Goal: Task Accomplishment & Management: Manage account settings

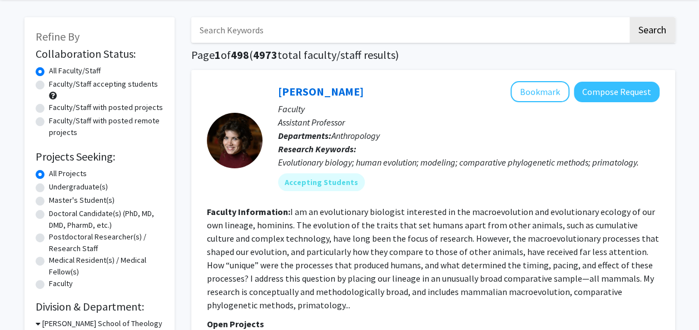
scroll to position [40, 0]
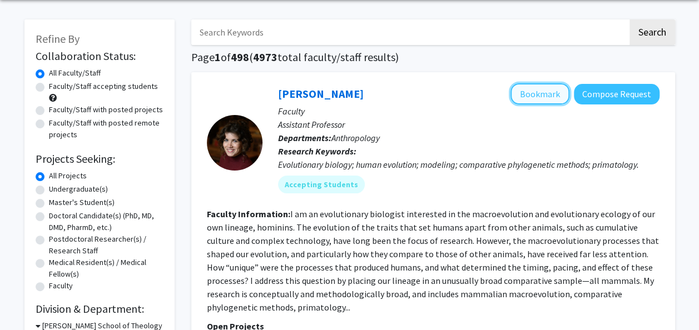
click at [546, 97] on button "Bookmark" at bounding box center [539, 93] width 59 height 21
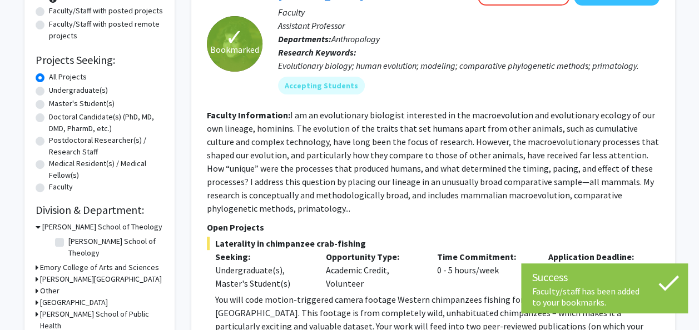
scroll to position [139, 0]
click at [255, 212] on fg-read-more "I am an evolutionary biologist interested in the macroevolution and evolutionar…" at bounding box center [433, 161] width 452 height 104
click at [244, 209] on fg-read-more "I am an evolutionary biologist interested in the macroevolution and evolutionar…" at bounding box center [433, 161] width 452 height 104
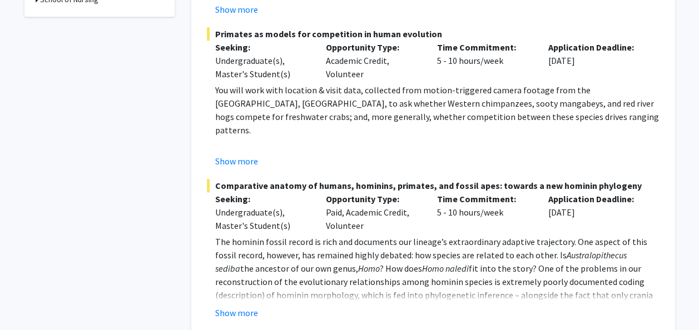
scroll to position [501, 0]
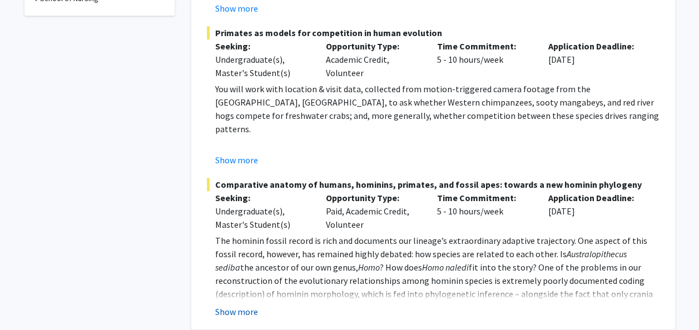
click at [235, 312] on button "Show more" at bounding box center [236, 311] width 43 height 13
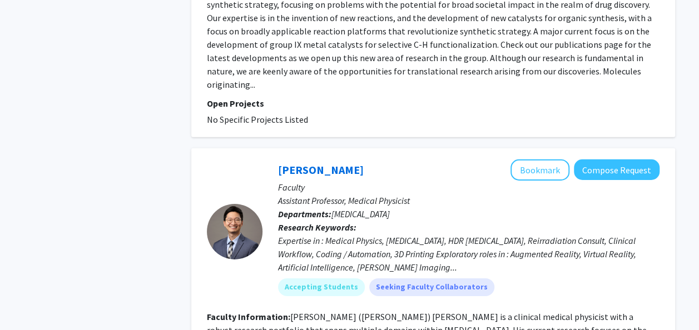
scroll to position [3936, 0]
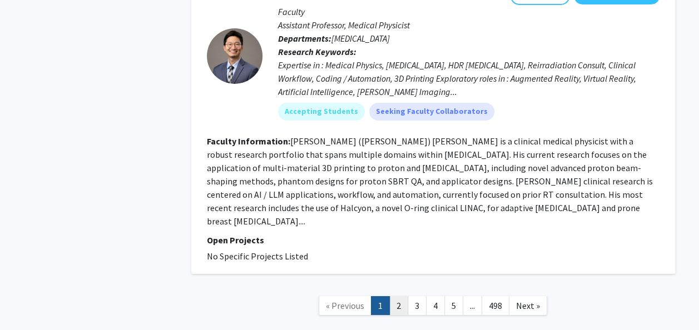
click at [392, 296] on link "2" at bounding box center [398, 305] width 19 height 19
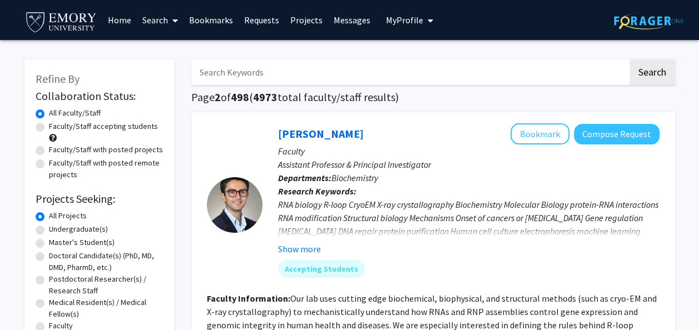
click at [49, 230] on label "Undergraduate(s)" at bounding box center [78, 229] width 59 height 12
click at [49, 230] on input "Undergraduate(s)" at bounding box center [52, 226] width 7 height 7
radio input "true"
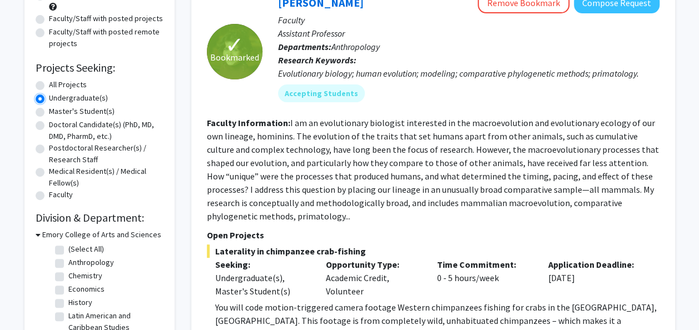
scroll to position [127, 0]
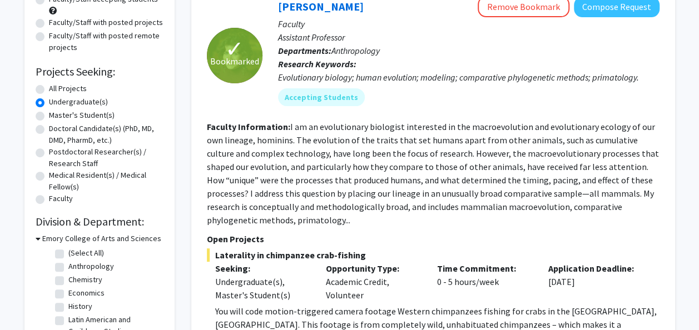
click at [49, 89] on label "All Projects" at bounding box center [68, 89] width 38 height 12
click at [49, 89] on input "All Projects" at bounding box center [52, 86] width 7 height 7
radio input "true"
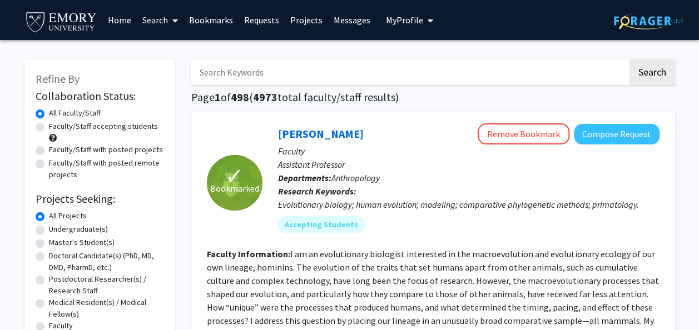
click at [39, 121] on div "Faculty/Staff accepting students" at bounding box center [100, 132] width 128 height 23
click at [49, 152] on label "Faculty/Staff with posted projects" at bounding box center [106, 150] width 114 height 12
click at [49, 151] on input "Faculty/Staff with posted projects" at bounding box center [52, 147] width 7 height 7
radio input "true"
click at [49, 125] on label "Faculty/Staff accepting students" at bounding box center [103, 127] width 109 height 12
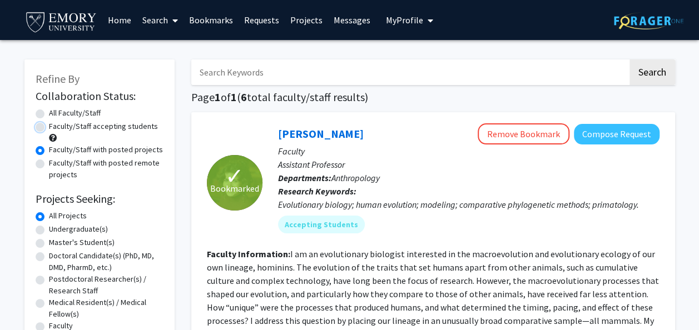
click at [49, 125] on input "Faculty/Staff accepting students" at bounding box center [52, 124] width 7 height 7
radio input "true"
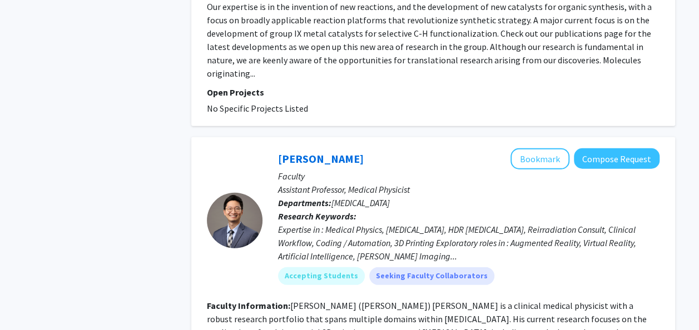
scroll to position [3696, 0]
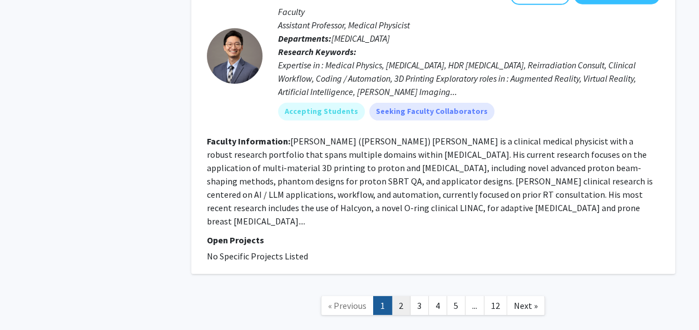
click at [400, 296] on link "2" at bounding box center [400, 305] width 19 height 19
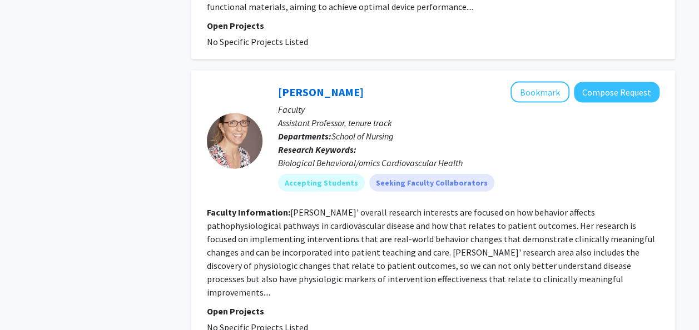
scroll to position [1189, 0]
click at [541, 81] on button "Bookmark" at bounding box center [539, 91] width 59 height 21
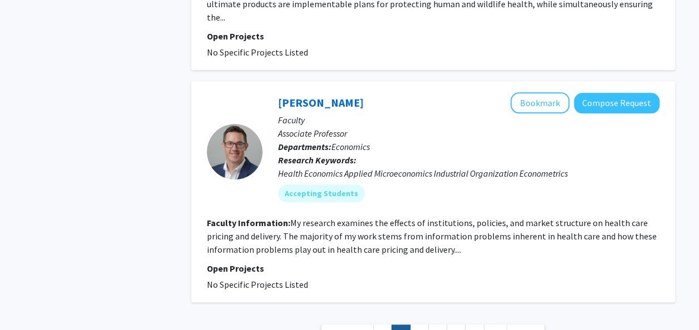
scroll to position [2648, 0]
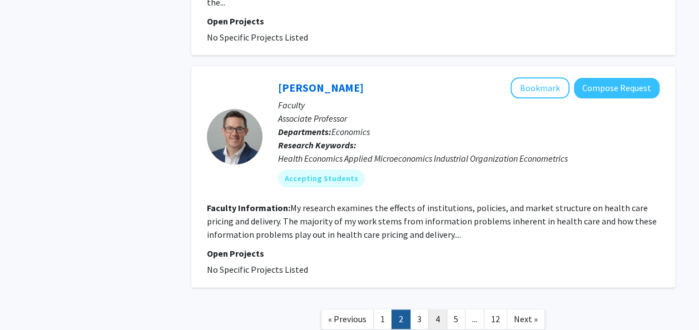
click at [430, 310] on link "4" at bounding box center [437, 319] width 19 height 19
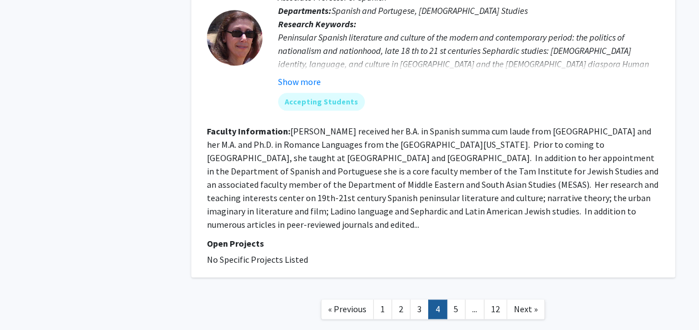
scroll to position [2675, 0]
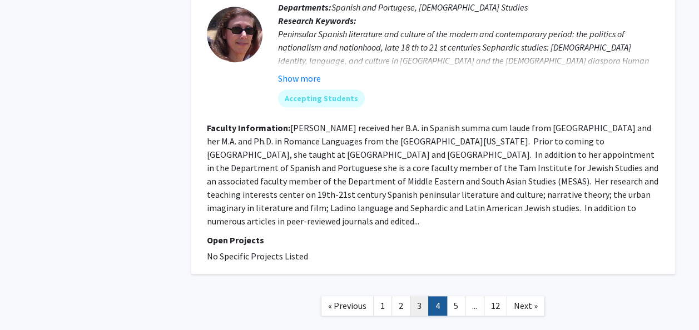
click at [419, 296] on link "3" at bounding box center [419, 305] width 19 height 19
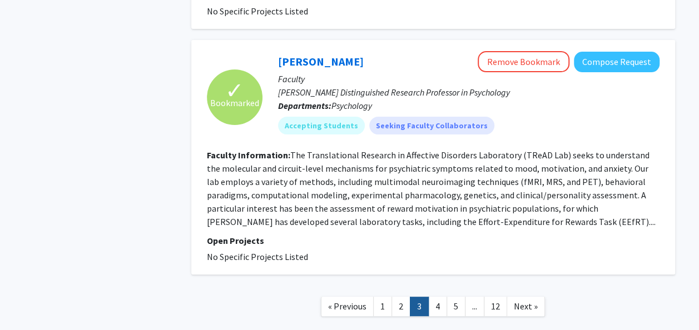
scroll to position [2177, 0]
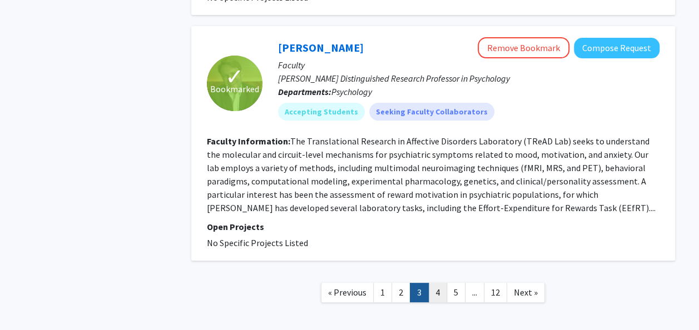
click at [431, 283] on link "4" at bounding box center [437, 292] width 19 height 19
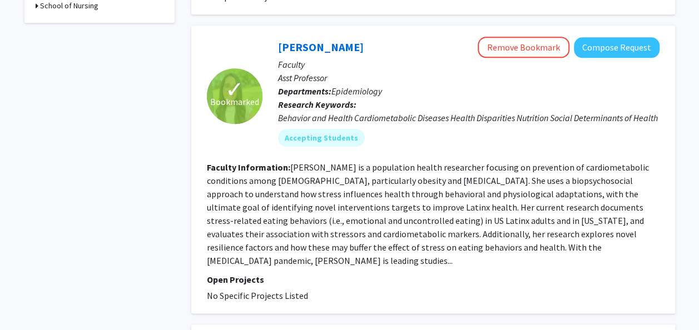
scroll to position [565, 0]
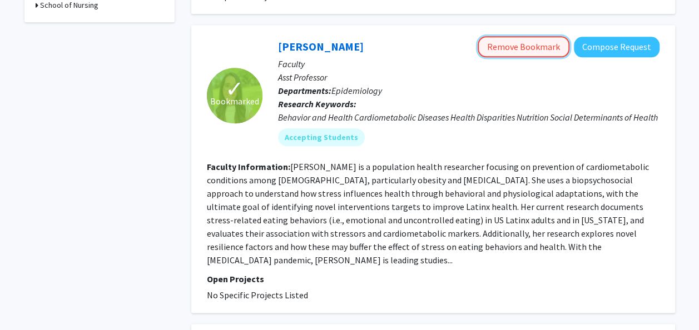
click at [505, 49] on button "Remove Bookmark" at bounding box center [523, 46] width 92 height 21
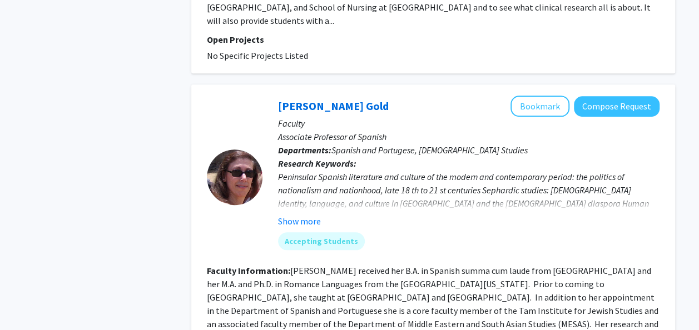
scroll to position [2675, 0]
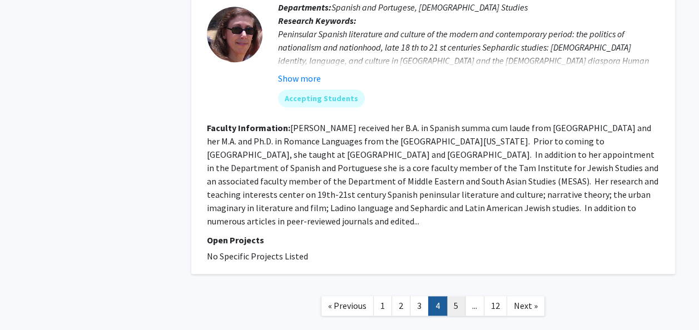
click at [456, 296] on link "5" at bounding box center [455, 305] width 19 height 19
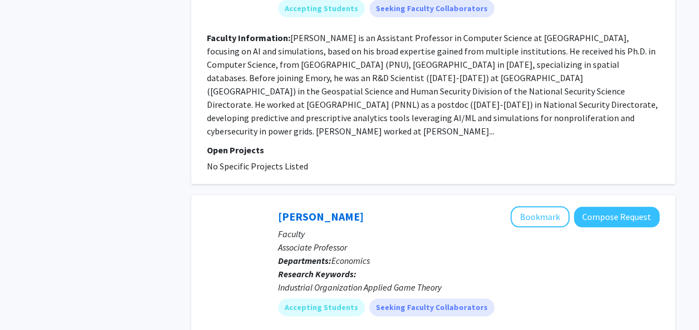
scroll to position [2674, 0]
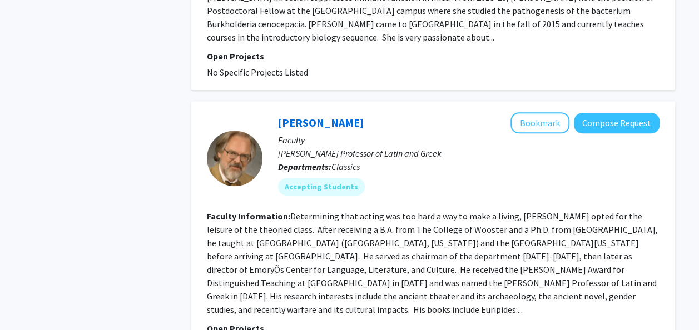
scroll to position [2497, 0]
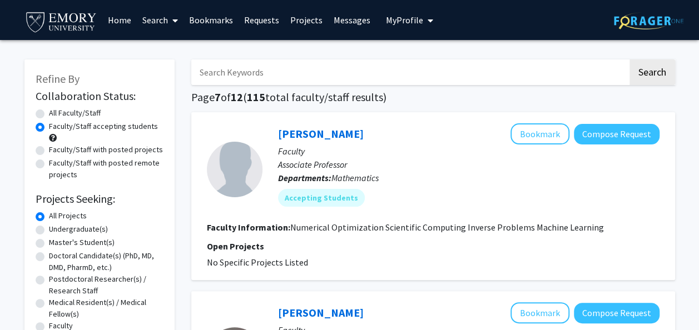
click at [415, 25] on span "My Profile" at bounding box center [404, 19] width 37 height 11
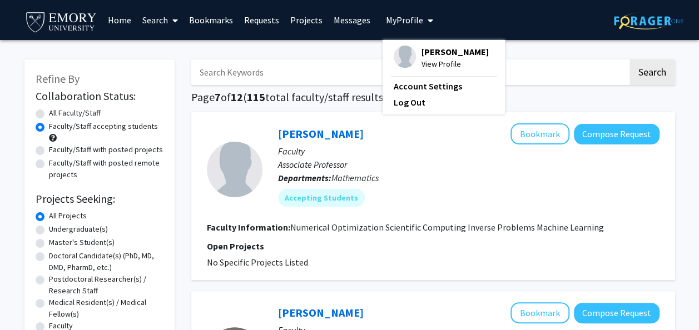
click at [422, 52] on span "[PERSON_NAME]" at bounding box center [454, 52] width 67 height 12
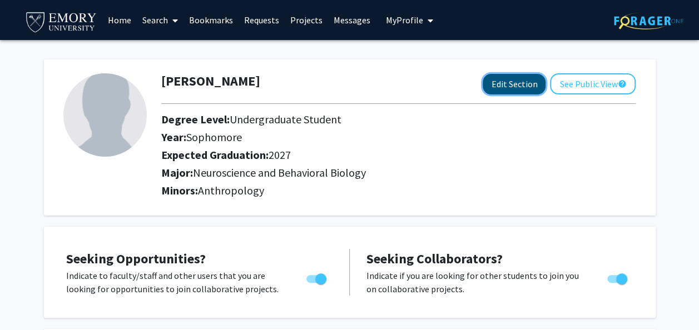
click at [514, 79] on button "Edit Section" at bounding box center [513, 84] width 63 height 21
select select "sophomore"
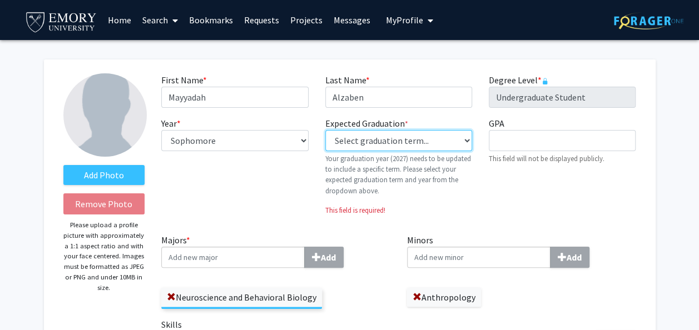
click at [384, 142] on select "Select graduation term... Previous: 2027 (Please select a specific term) Spring…" at bounding box center [398, 140] width 147 height 21
select select "38: spring_2027"
click at [325, 130] on select "Select graduation term... Previous: 2027 (Please select a specific term) Spring…" at bounding box center [398, 140] width 147 height 21
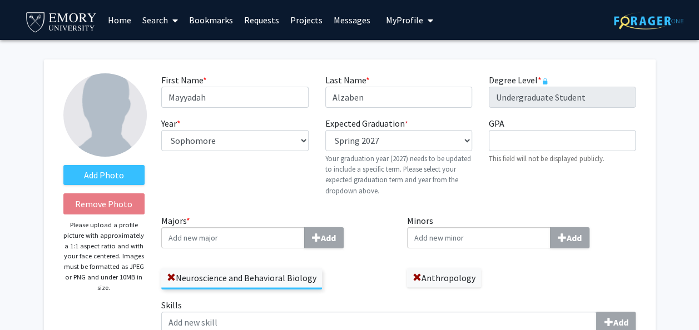
click at [491, 171] on div "GPA required This field will not be displayed publicly." at bounding box center [561, 161] width 163 height 88
click at [239, 140] on select "--- First-year Sophomore Junior Senior Postbaccalaureate Certificate" at bounding box center [234, 140] width 147 height 21
select select "junior"
click at [161, 130] on select "--- First-year Sophomore Junior Senior Postbaccalaureate Certificate" at bounding box center [234, 140] width 147 height 21
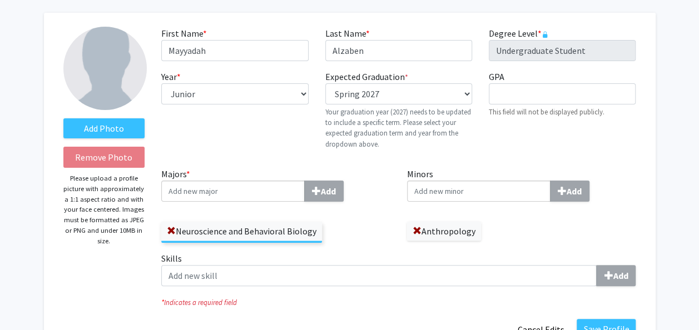
click at [226, 186] on input "Majors * Add" at bounding box center [232, 191] width 143 height 21
click at [166, 228] on label "Neuroscience and Behavioral Biology" at bounding box center [241, 231] width 161 height 19
click at [0, 0] on input "Neuroscience and Behavioral Biology" at bounding box center [0, 0] width 0 height 0
click at [173, 227] on span at bounding box center [171, 231] width 9 height 9
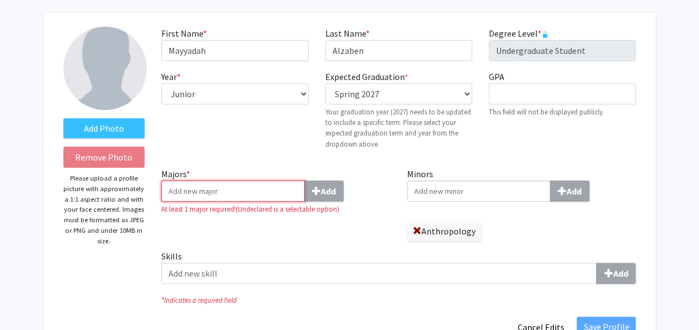
click at [177, 195] on input "Majors * Add" at bounding box center [232, 191] width 143 height 21
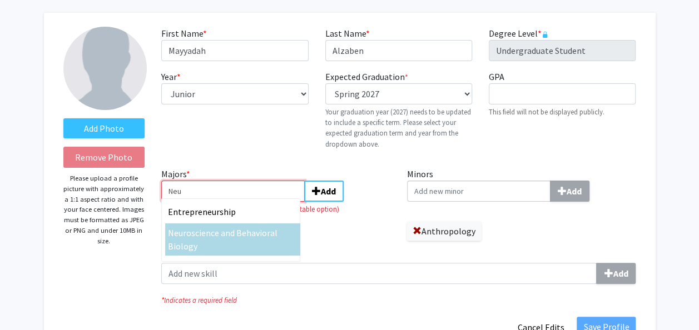
type input "Neu"
click at [193, 237] on span "roscience and Behavioral Biology" at bounding box center [222, 239] width 109 height 24
click at [193, 202] on input "Neu" at bounding box center [232, 191] width 143 height 21
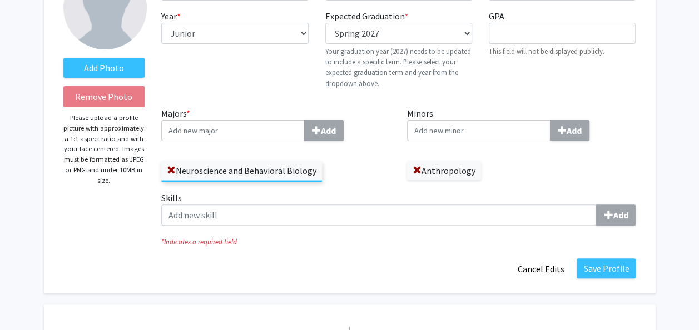
scroll to position [108, 0]
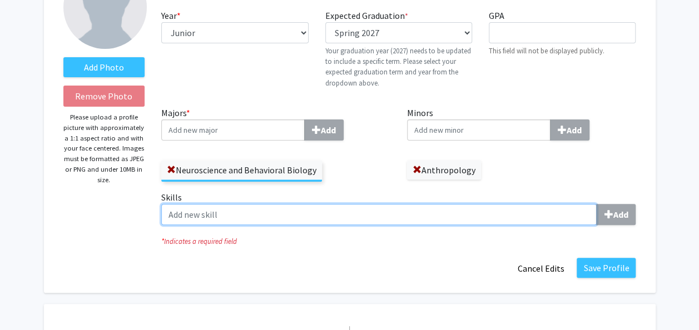
click at [227, 212] on input "Skills Add" at bounding box center [378, 214] width 435 height 21
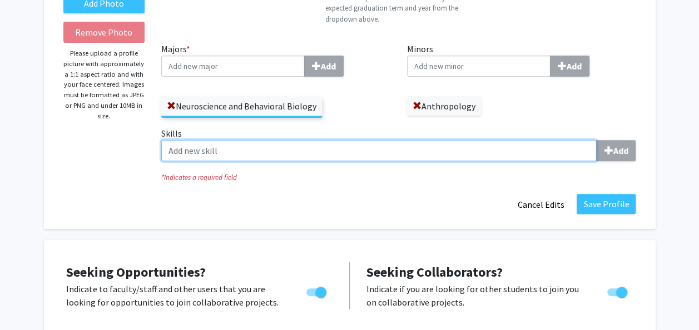
scroll to position [182, 0]
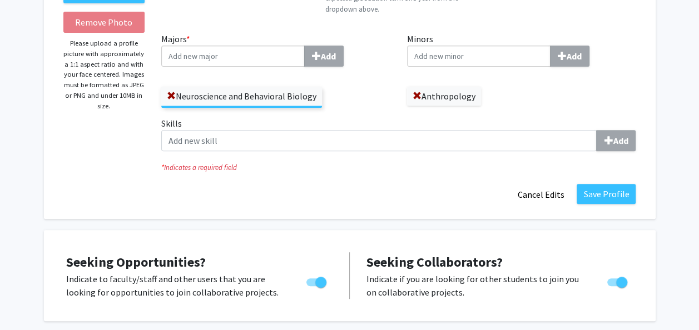
click at [497, 97] on div "Anthropology" at bounding box center [521, 91] width 229 height 30
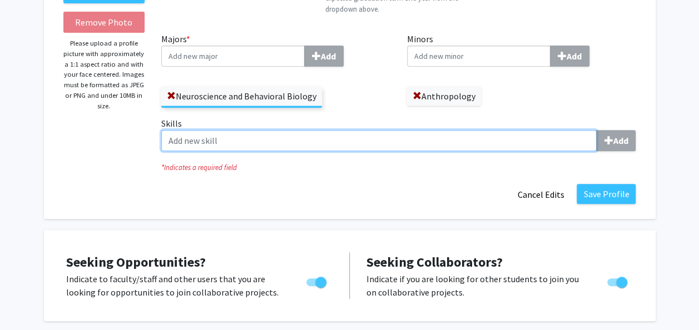
click at [460, 139] on input "Skills Add" at bounding box center [378, 140] width 435 height 21
type input "c"
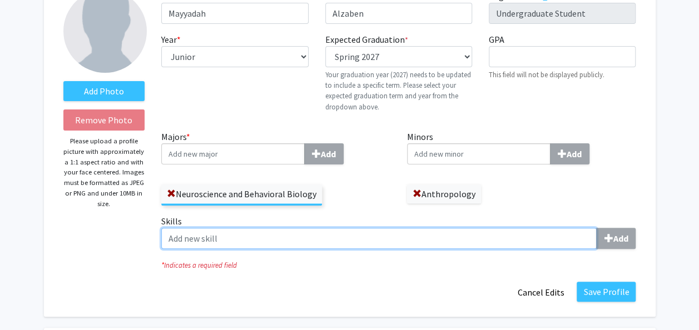
scroll to position [76, 0]
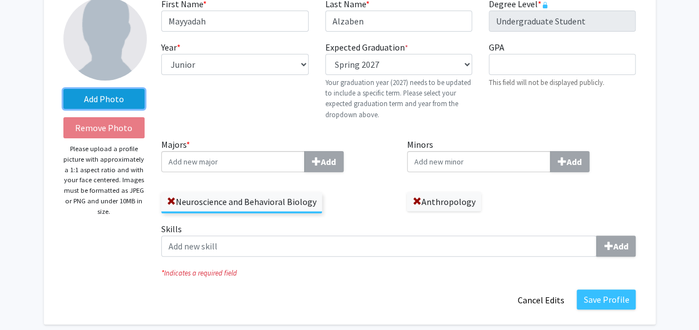
click at [121, 103] on label "Add Photo" at bounding box center [104, 99] width 82 height 20
click at [0, 0] on input "Add Photo" at bounding box center [0, 0] width 0 height 0
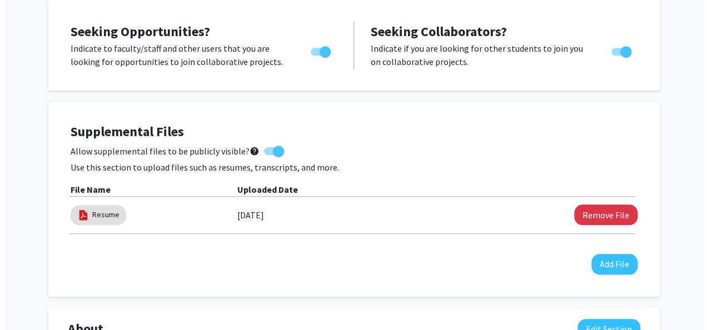
scroll to position [413, 0]
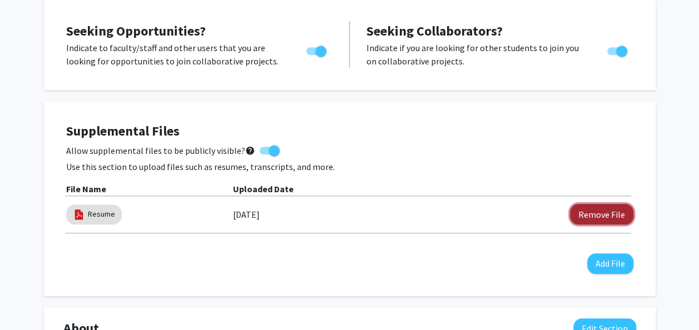
click at [597, 210] on button "Remove File" at bounding box center [601, 214] width 63 height 21
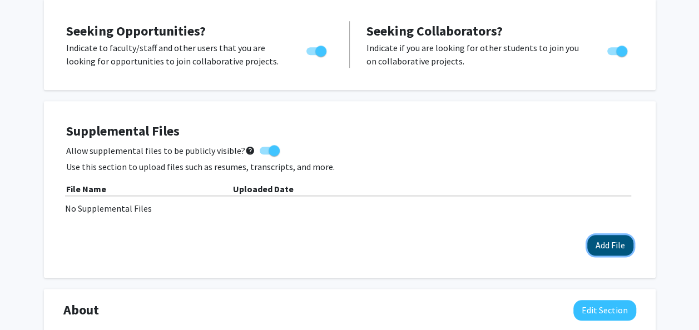
click at [610, 241] on button "Add File" at bounding box center [610, 245] width 46 height 21
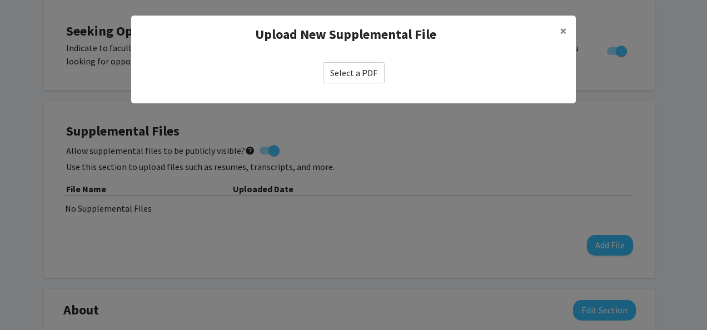
click at [348, 75] on label "Select a PDF" at bounding box center [354, 72] width 62 height 21
click at [0, 0] on input "Select a PDF" at bounding box center [0, 0] width 0 height 0
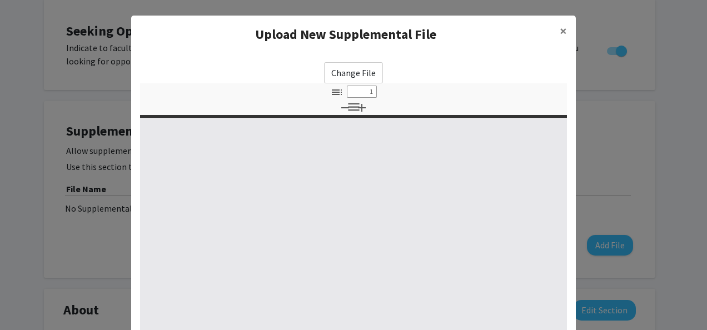
select select "custom"
type input "0"
select select "custom"
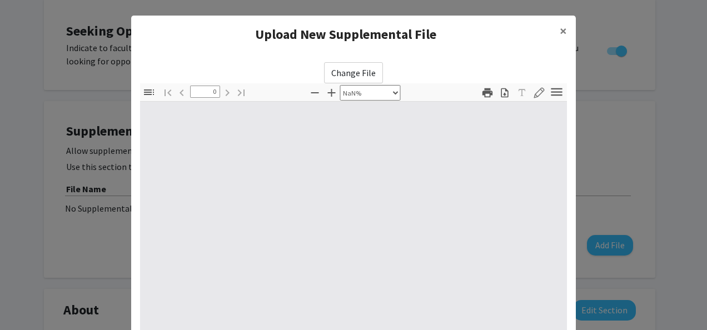
type input "1"
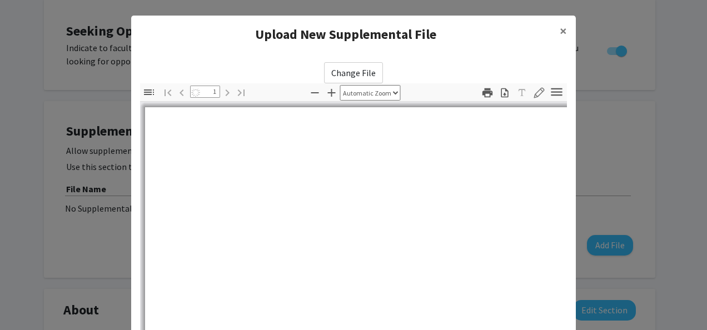
select select "auto"
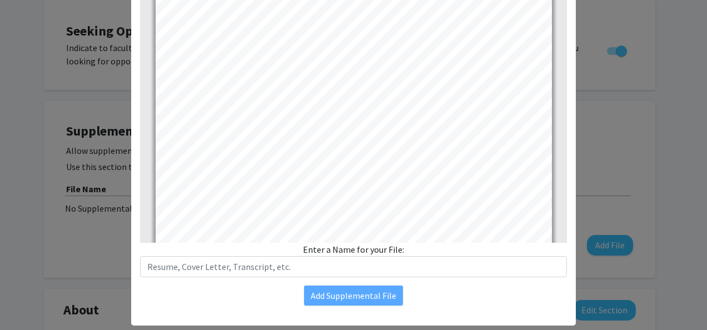
scroll to position [17, 0]
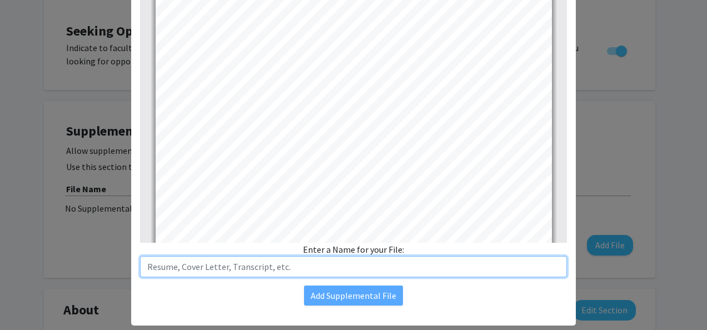
click at [258, 266] on input "text" at bounding box center [353, 266] width 427 height 21
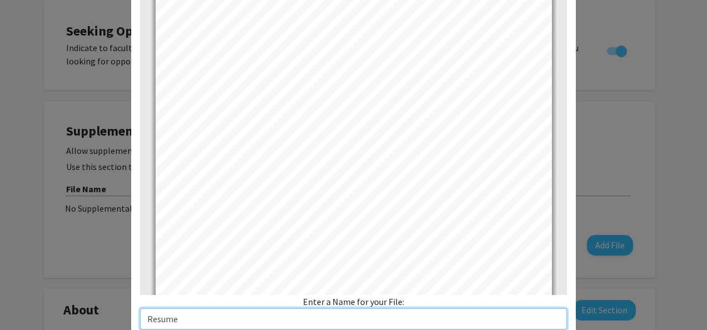
scroll to position [196, 0]
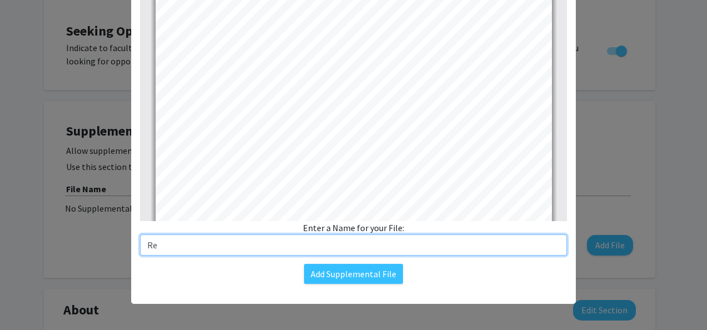
type input "R"
type input "Resume"
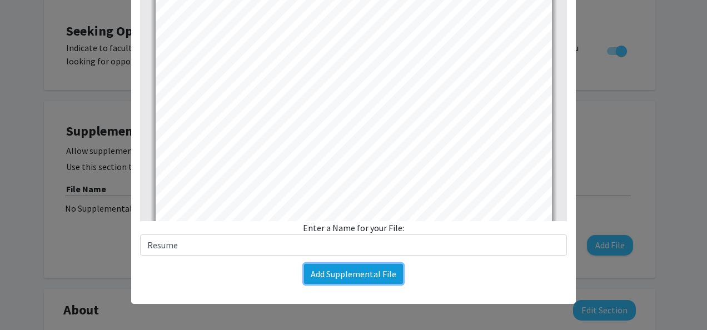
click at [306, 272] on button "Add Supplemental File" at bounding box center [353, 274] width 99 height 20
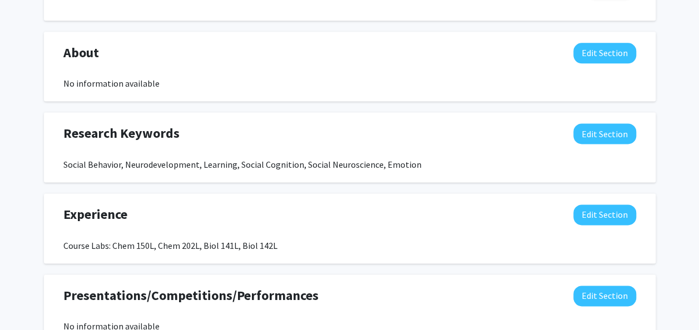
scroll to position [689, 0]
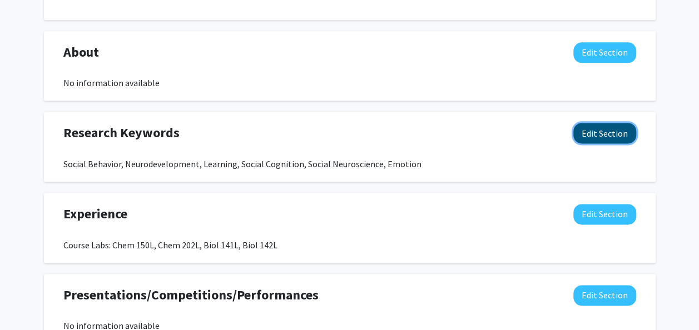
click at [594, 133] on button "Edit Section" at bounding box center [604, 133] width 63 height 21
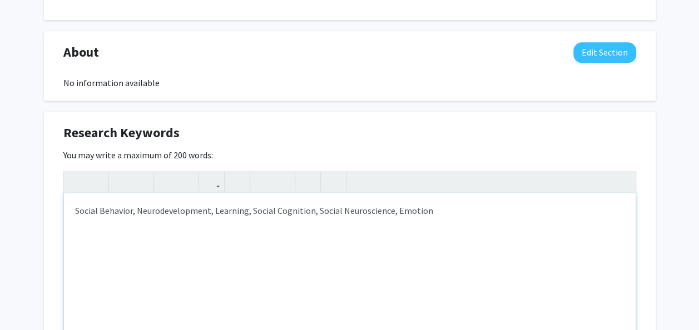
click at [455, 216] on div "Social Behavior, Neurodevelopment, Learning, Social Cognition, Social Neuroscie…" at bounding box center [349, 276] width 571 height 167
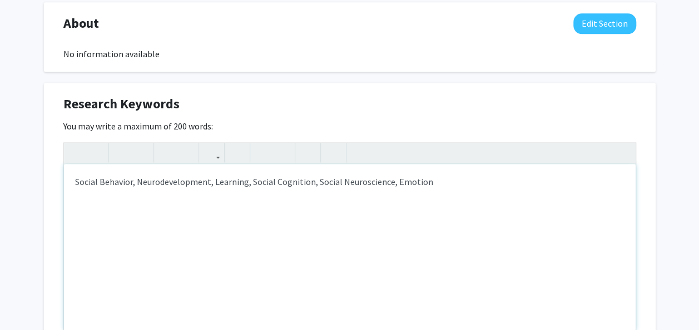
scroll to position [720, 0]
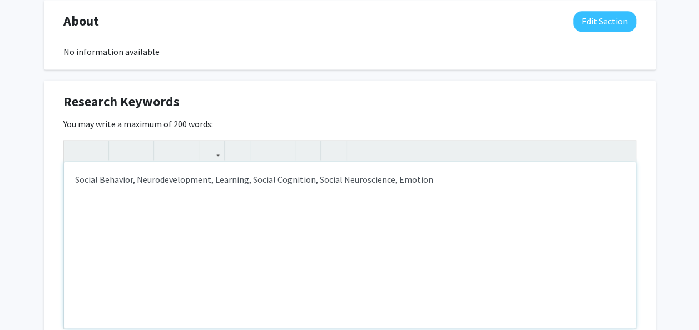
click at [75, 179] on div "Social Behavior, Neurodevelopment, Learning, Social Cognition, Social Neuroscie…" at bounding box center [349, 245] width 571 height 167
click at [251, 183] on div "Social Behavior, Neurodevelopment, Learning, Social Cognition, Social Neuroscie…" at bounding box center [349, 245] width 571 height 167
click at [250, 181] on div "Social Behavior, Neurodevelopment, Learning, Social Cognition, Social Neuroscie…" at bounding box center [349, 245] width 571 height 167
drag, startPoint x: 476, startPoint y: 180, endPoint x: 349, endPoint y: 182, distance: 127.3
click at [349, 182] on div "Social Behavior, Neurodevelopment, Learning, Memory, Social Cognition, Social N…" at bounding box center [349, 245] width 571 height 167
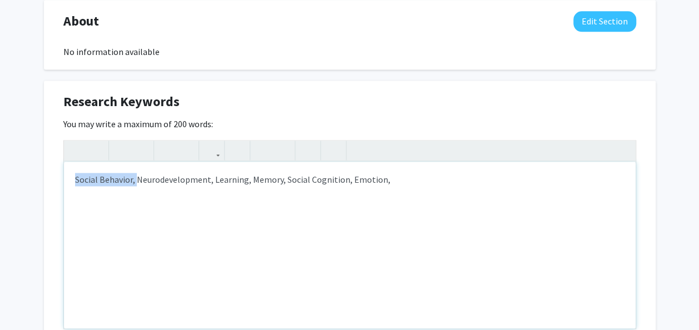
drag, startPoint x: 137, startPoint y: 182, endPoint x: 64, endPoint y: 176, distance: 73.1
click at [64, 176] on div "Social Behavior, Neurodevelopment, Learning, Memory, Social Cognition, Emotion," at bounding box center [349, 245] width 571 height 167
click at [332, 190] on div "Neurodevelopment, Learning, Memory, Social Cognition, Emotion," at bounding box center [349, 245] width 571 height 167
drag, startPoint x: 323, startPoint y: 181, endPoint x: 430, endPoint y: 185, distance: 106.8
click at [430, 185] on div "Neurodevelopment, Learning, Memory, Social Cognition, Emotion, [MEDICAL_DATA]" at bounding box center [349, 245] width 571 height 167
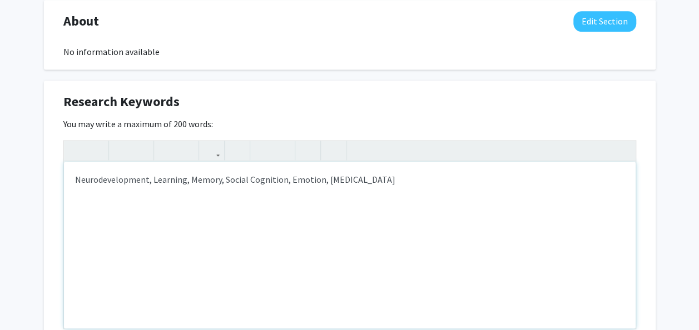
copy div "[MEDICAL_DATA]"
click at [151, 178] on div "Neurodevelopment, Learning, Memory, Social Cognition, Emotion" at bounding box center [349, 245] width 571 height 167
click at [426, 194] on div "Neurodevelopment, [MEDICAL_DATA], Learning, Memory, Social Cognition, Emotion" at bounding box center [349, 245] width 571 height 167
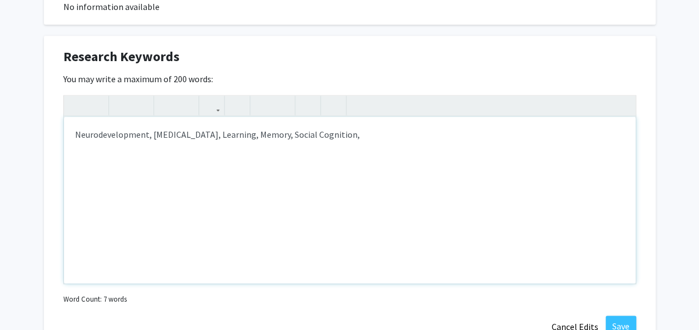
scroll to position [767, 0]
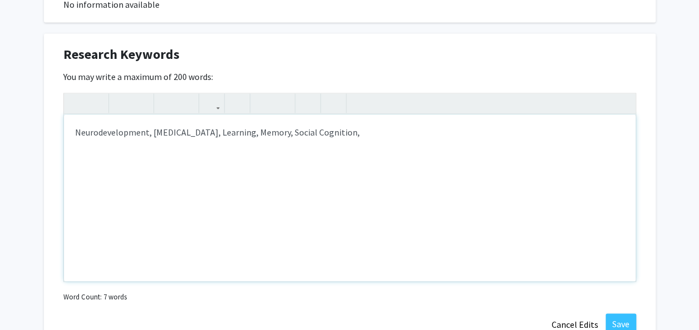
type textarea "<p>Neurodevelopment, [MEDICAL_DATA], Learning, Memory, Social Cognition,&nbsp;<…"
